Goal: Transaction & Acquisition: Purchase product/service

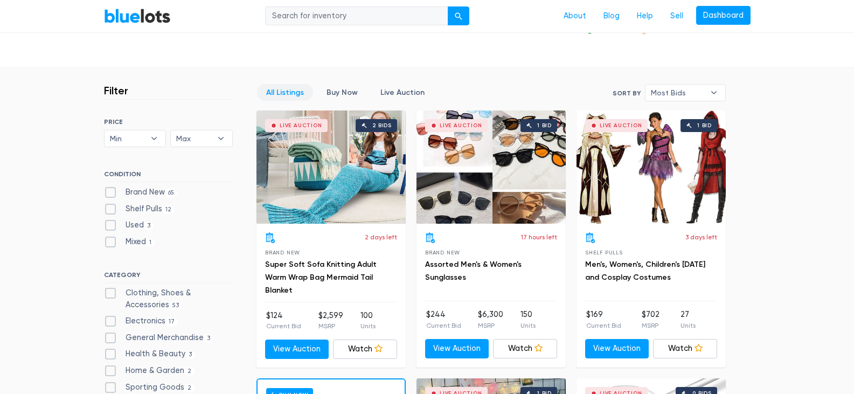
scroll to position [323, 0]
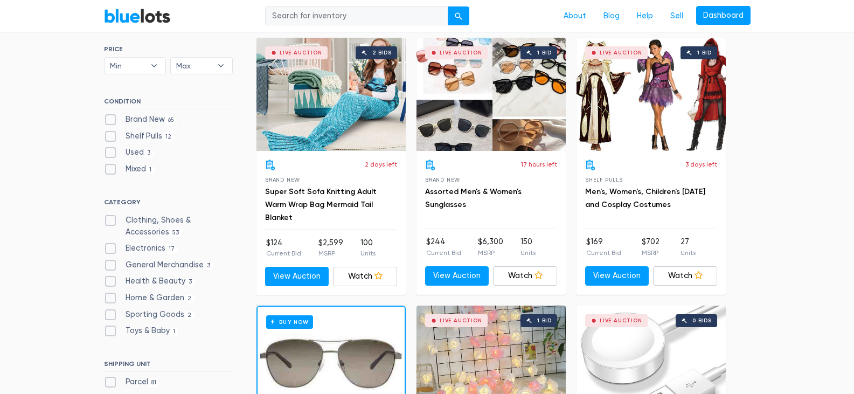
click at [110, 118] on label "Brand New 65" at bounding box center [141, 120] width 74 height 12
click at [110, 118] on New"] "Brand New 65" at bounding box center [107, 117] width 7 height 7
checkbox New"] "true"
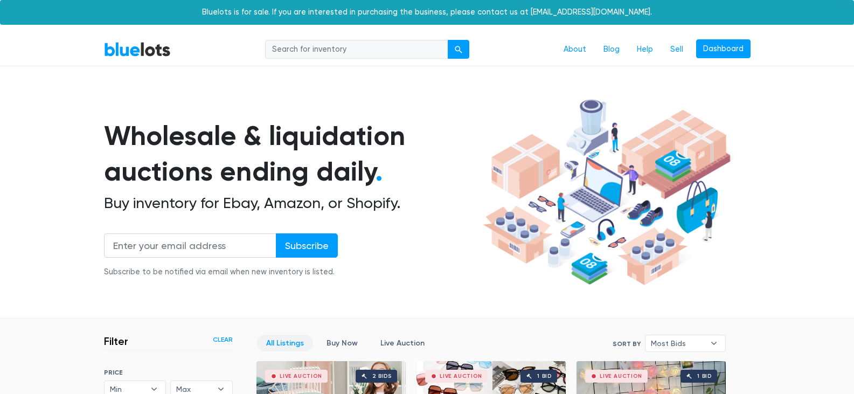
scroll to position [290, 0]
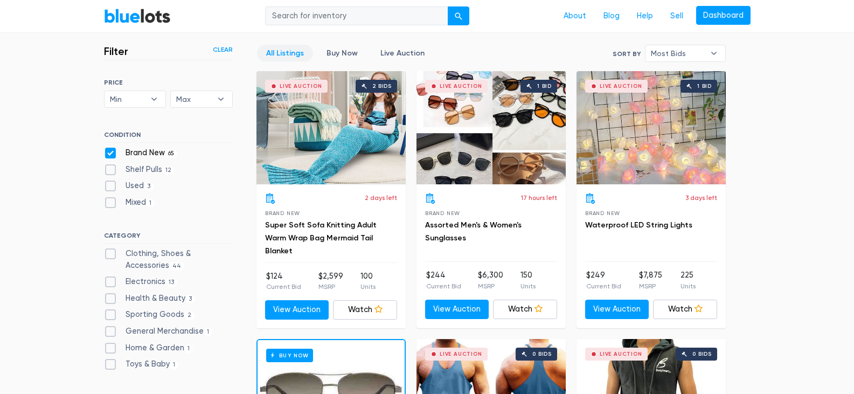
click at [109, 284] on label "Electronics 13" at bounding box center [141, 282] width 74 height 12
click at [109, 283] on input "Electronics 13" at bounding box center [107, 279] width 7 height 7
checkbox input "true"
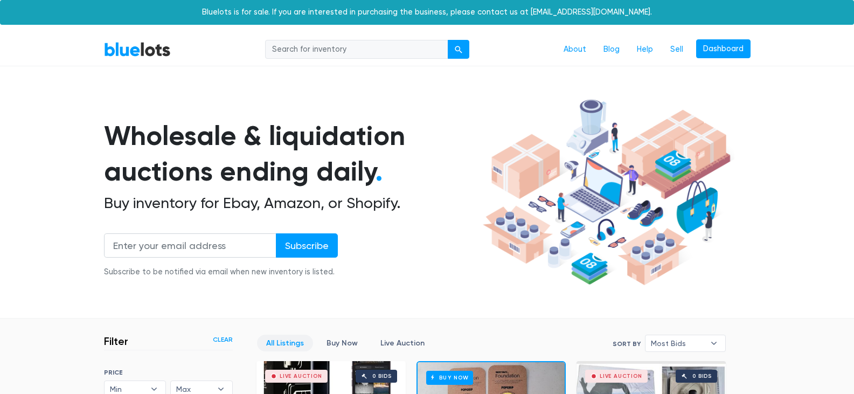
scroll to position [290, 0]
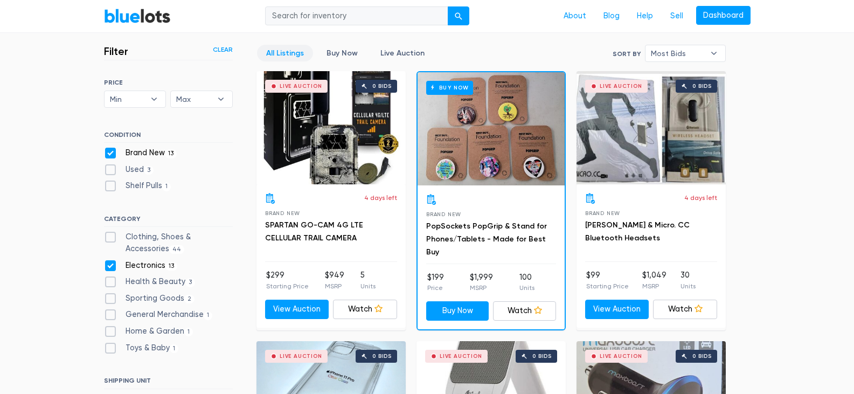
click at [110, 255] on div "Clothing, Shoes & Accessories 44" at bounding box center [168, 244] width 129 height 27
click at [109, 234] on label "Clothing, Shoes & Accessories 44" at bounding box center [168, 242] width 129 height 23
click at [109, 234] on Accessories"] "Clothing, Shoes & Accessories 44" at bounding box center [107, 234] width 7 height 7
checkbox Accessories"] "true"
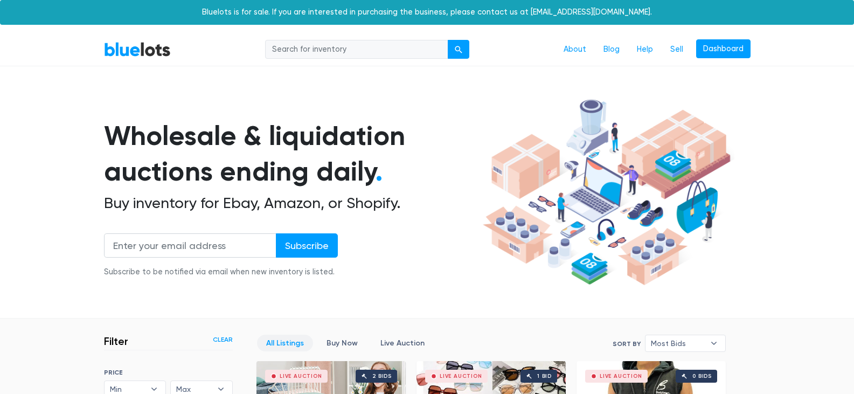
scroll to position [290, 0]
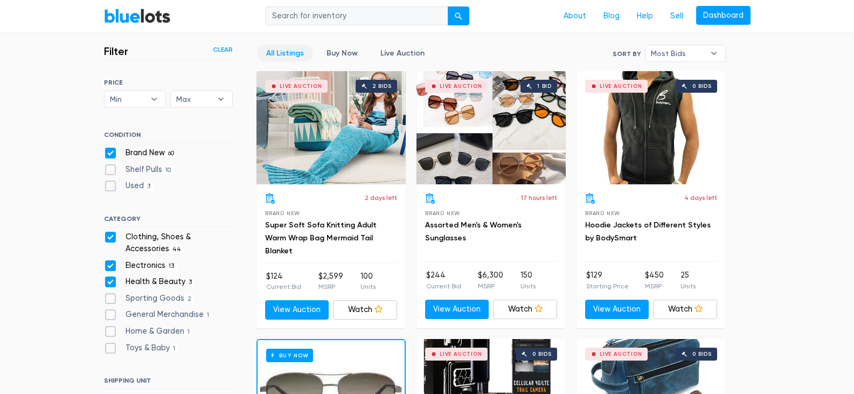
click at [110, 315] on label "General Merchandise 1" at bounding box center [158, 315] width 109 height 12
click at [110, 315] on Merchandise"] "General Merchandise 1" at bounding box center [107, 312] width 7 height 7
checkbox Merchandise"] "true"
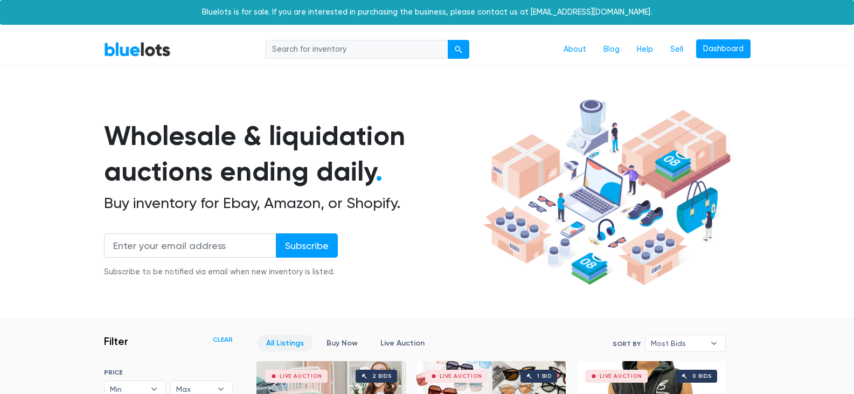
scroll to position [290, 0]
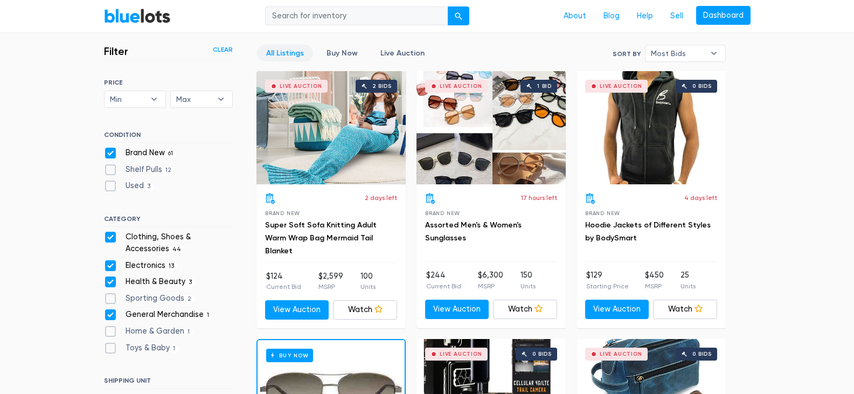
click at [110, 300] on label "Sporting Goods 2" at bounding box center [149, 299] width 91 height 12
click at [110, 300] on Goods"] "Sporting Goods 2" at bounding box center [107, 296] width 7 height 7
checkbox Goods"] "true"
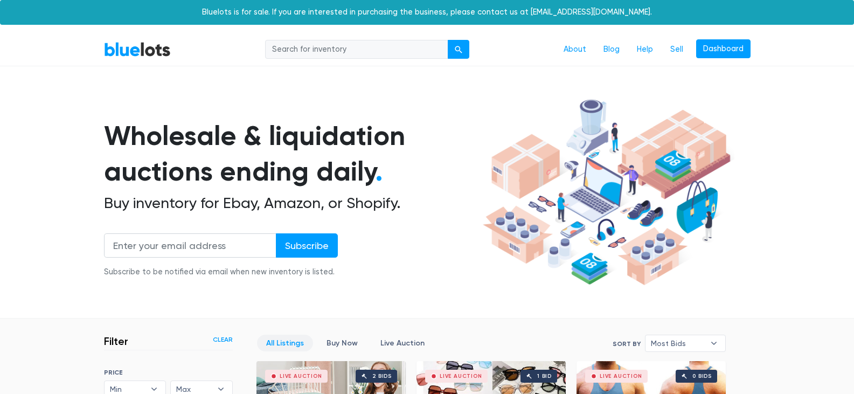
scroll to position [290, 0]
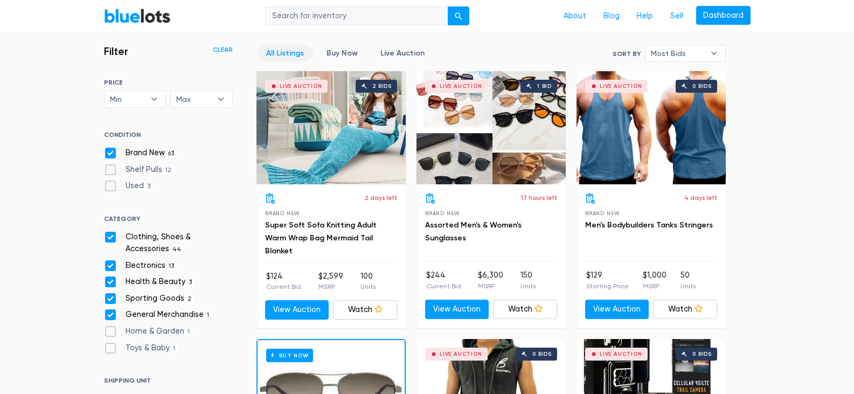
click at [109, 328] on label "Home & Garden 1" at bounding box center [148, 331] width 89 height 12
click at [109, 328] on Garden"] "Home & Garden 1" at bounding box center [107, 328] width 7 height 7
checkbox Garden"] "true"
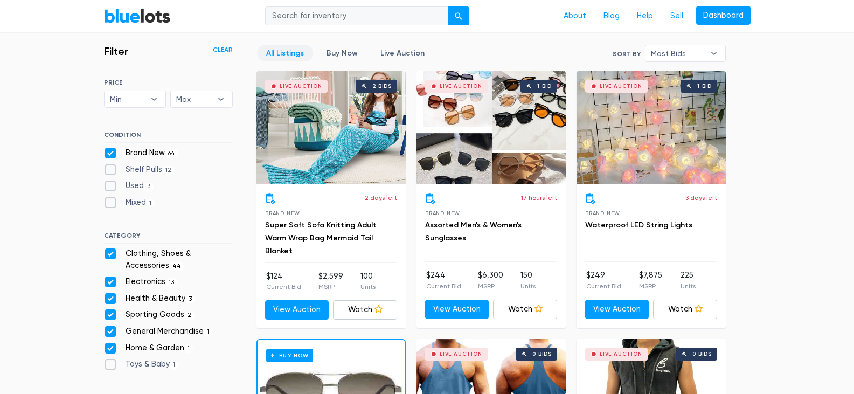
click at [108, 350] on label "Home & Garden 1" at bounding box center [148, 348] width 89 height 12
click at [108, 349] on Garden"] "Home & Garden 1" at bounding box center [107, 345] width 7 height 7
checkbox Garden"] "false"
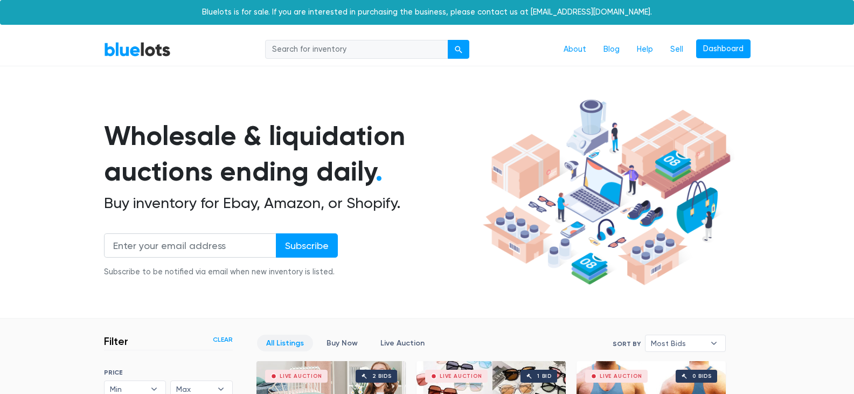
scroll to position [290, 0]
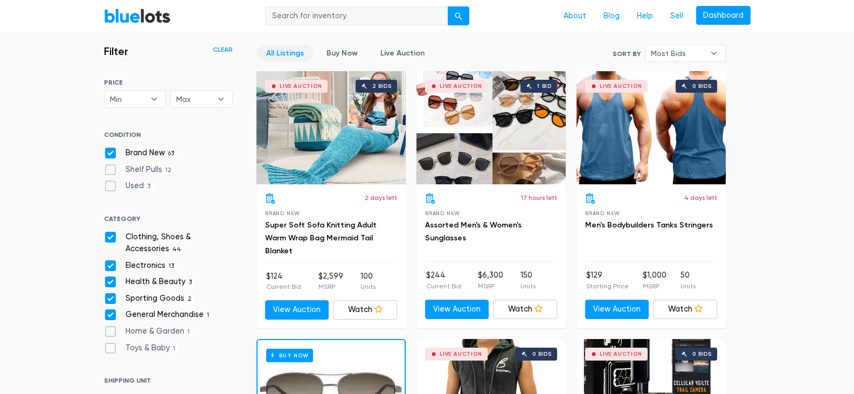
click at [108, 351] on label "Toys & Baby [DEMOGRAPHIC_DATA]" at bounding box center [141, 348] width 75 height 12
click at [108, 349] on Baby"] "Toys & Baby 1" at bounding box center [107, 345] width 7 height 7
checkbox Baby"] "true"
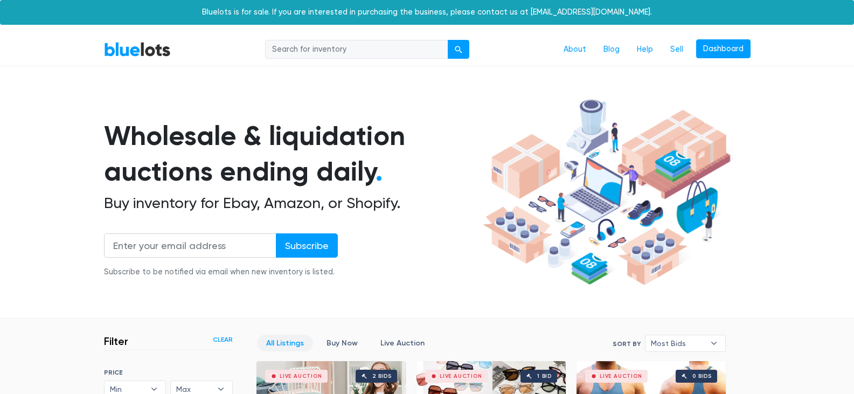
scroll to position [290, 0]
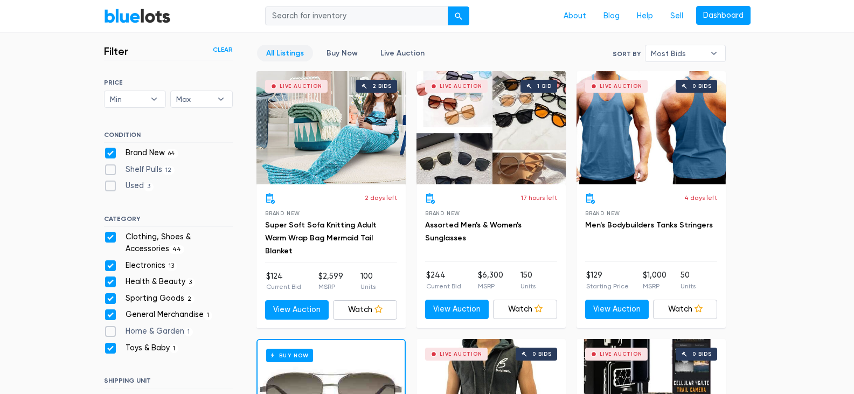
click at [113, 333] on label "Home & Garden 1" at bounding box center [148, 331] width 89 height 12
click at [111, 332] on Garden"] "Home & Garden 1" at bounding box center [107, 328] width 7 height 7
checkbox Garden"] "true"
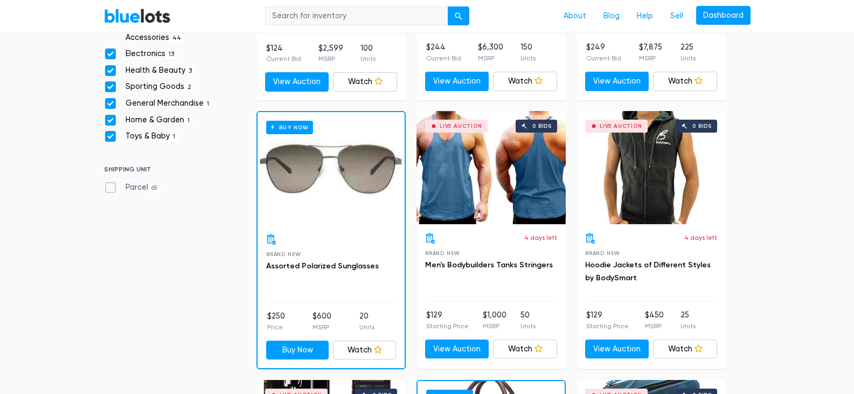
scroll to position [548, 0]
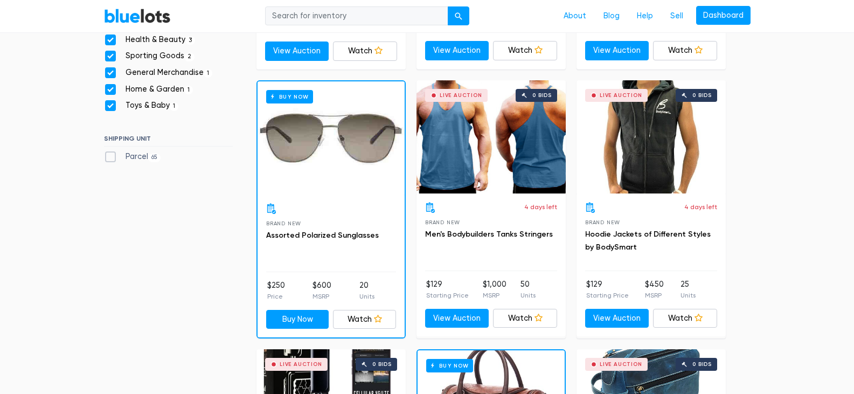
click at [109, 158] on label "Parcel 65" at bounding box center [132, 157] width 57 height 12
click at [109, 158] on input "Parcel 65" at bounding box center [107, 154] width 7 height 7
checkbox input "true"
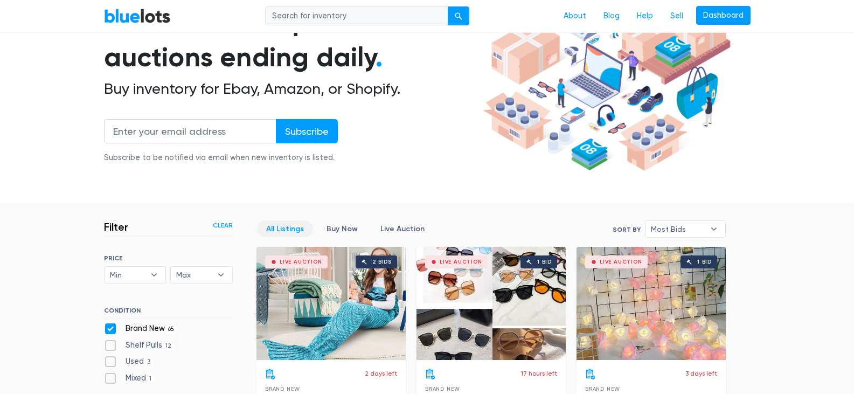
scroll to position [108, 0]
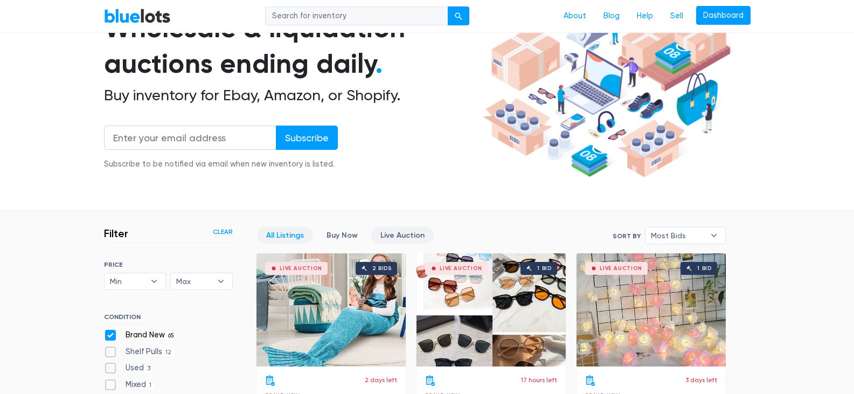
click at [392, 232] on link "Live Auction" at bounding box center [402, 235] width 62 height 17
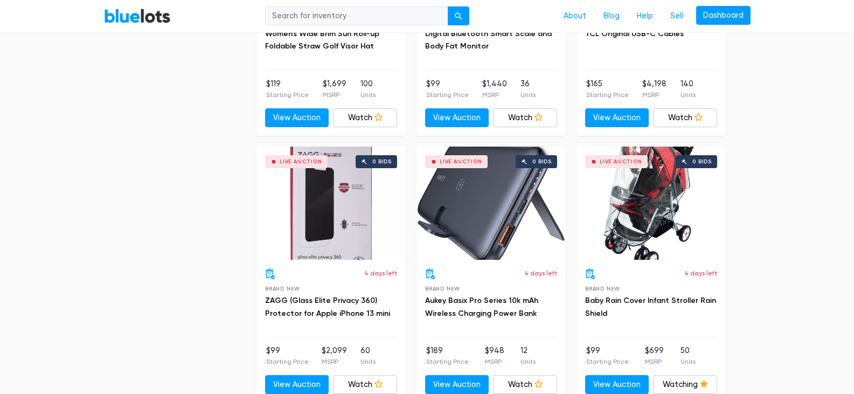
scroll to position [2638, 0]
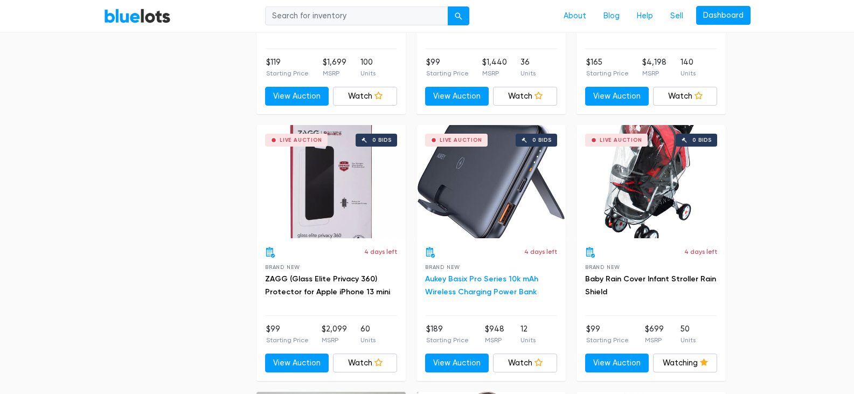
click at [441, 277] on link "Aukey Basix Pro Series 10k mAh Wireless Charging Power Bank" at bounding box center [481, 285] width 113 height 22
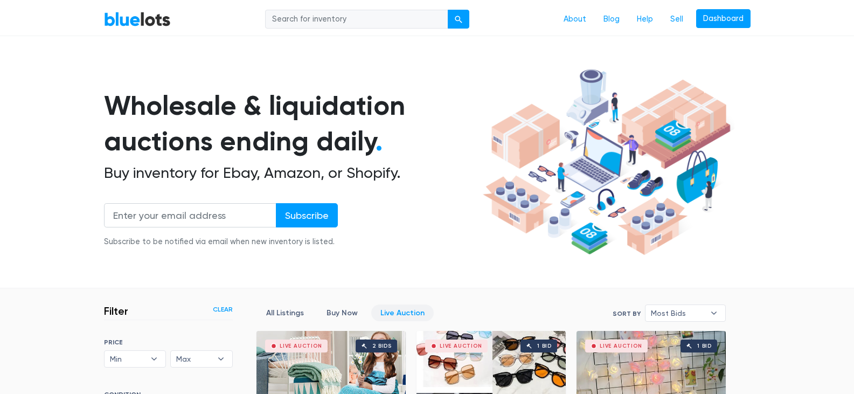
scroll to position [0, 0]
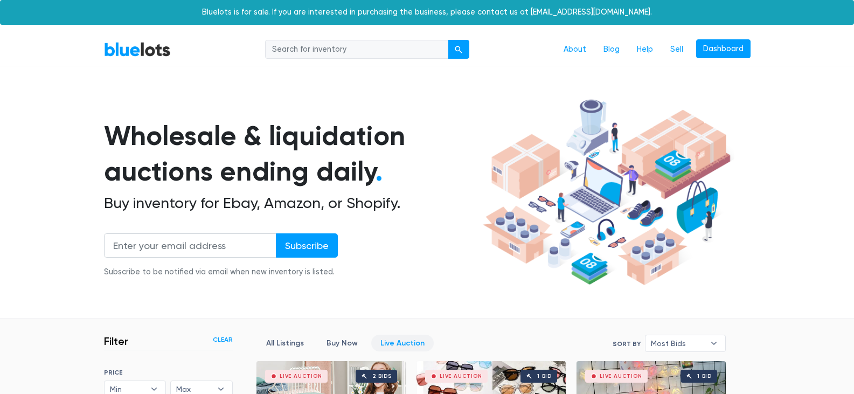
click at [323, 53] on input "search" at bounding box center [356, 49] width 183 height 19
type input "flowers"
click at [461, 47] on div "submit" at bounding box center [459, 50] width 8 height 8
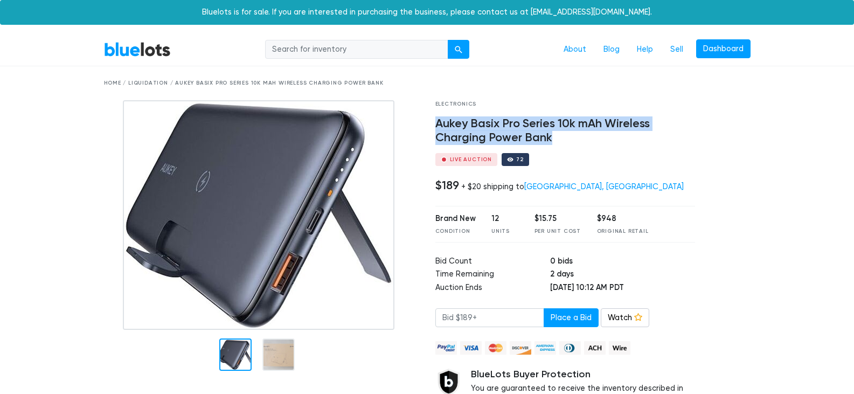
drag, startPoint x: 428, startPoint y: 117, endPoint x: 605, endPoint y: 140, distance: 178.1
click at [605, 140] on div "Electronics Aukey Basix Pro Series 10k mAh Wireless Charging Power Bank Live Au…" at bounding box center [565, 269] width 276 height 339
copy h4 "Aukey Basix Pro Series 10k mAh Wireless Charging Power Bank"
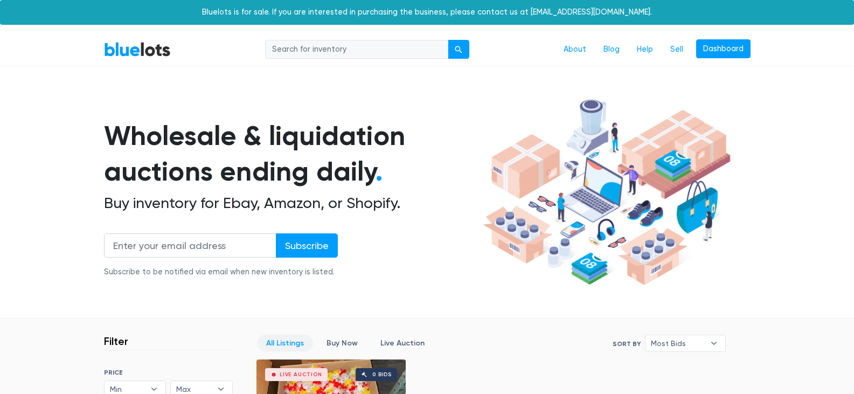
click at [421, 54] on input "search" at bounding box center [356, 49] width 183 height 19
type input "roses"
click at [462, 46] on div "submit" at bounding box center [459, 50] width 8 height 8
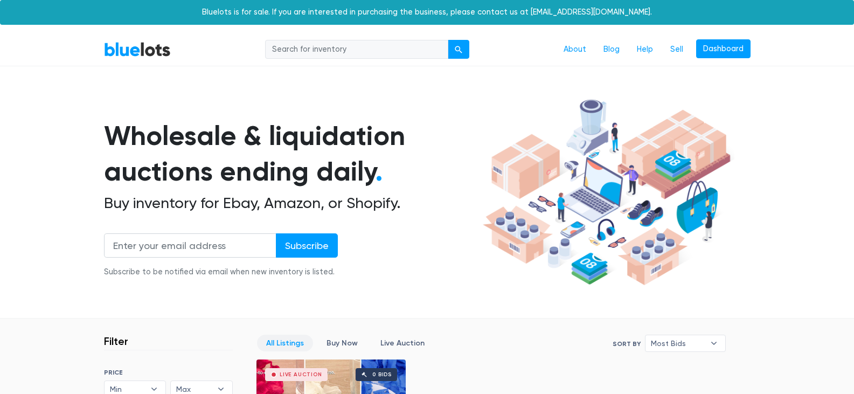
click at [425, 51] on input "search" at bounding box center [356, 49] width 183 height 19
type input "silk roses"
click at [462, 47] on div "submit" at bounding box center [459, 50] width 8 height 8
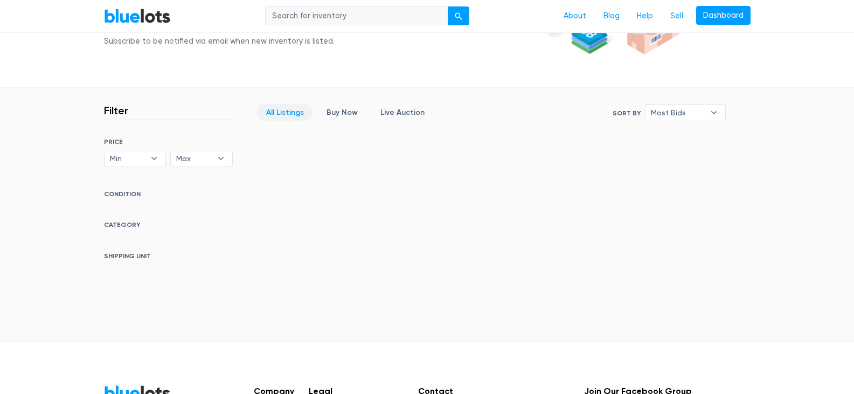
scroll to position [237, 0]
